Goal: Transaction & Acquisition: Purchase product/service

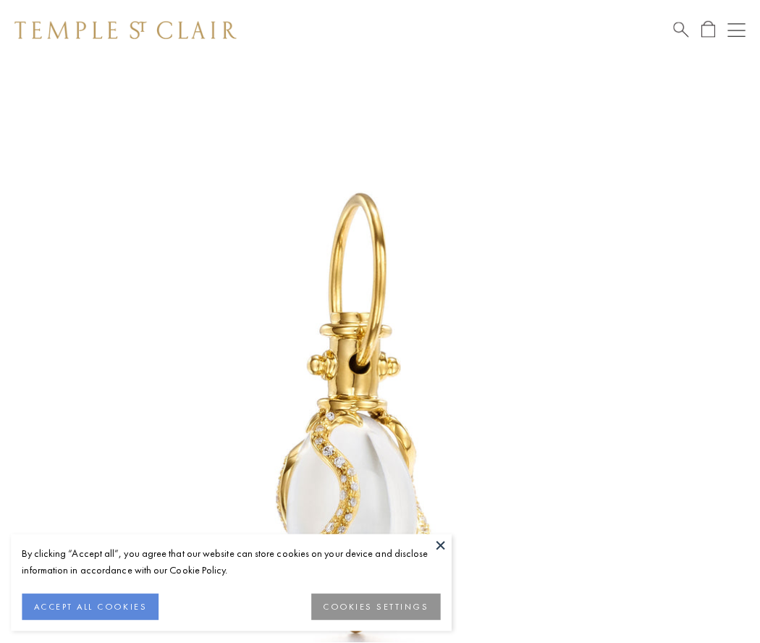
scroll to position [41, 0]
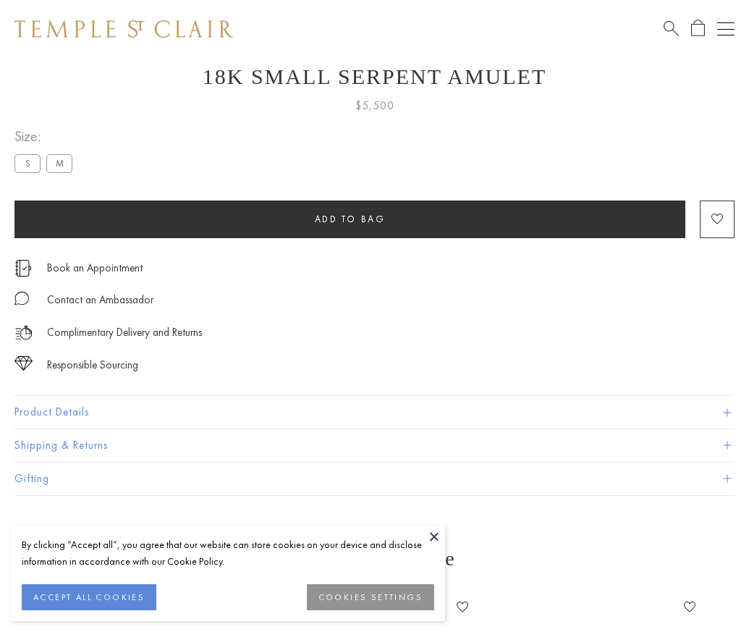
click at [350, 219] on span "Add to bag" at bounding box center [350, 219] width 71 height 12
